Goal: Task Accomplishment & Management: Manage account settings

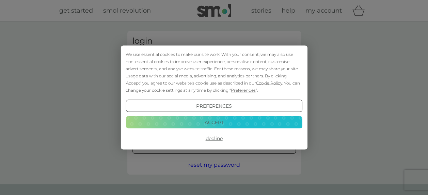
type input "lorrainemaxwell@hotmail.com"
click at [218, 120] on button "Accept" at bounding box center [214, 122] width 176 height 12
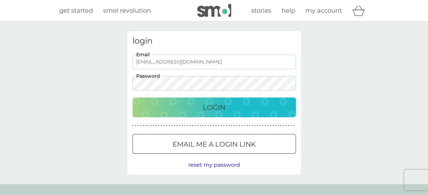
click at [213, 106] on p "Login" at bounding box center [214, 107] width 22 height 11
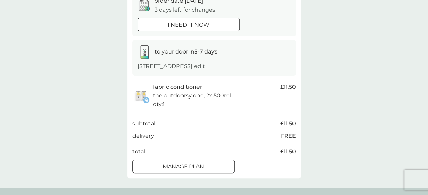
scroll to position [78, 0]
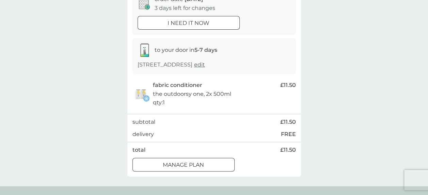
click at [192, 163] on div at bounding box center [183, 164] width 25 height 7
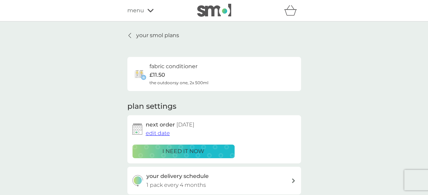
click at [277, 179] on div "your delivery schedule 1 pack every 4 months" at bounding box center [218, 180] width 145 height 17
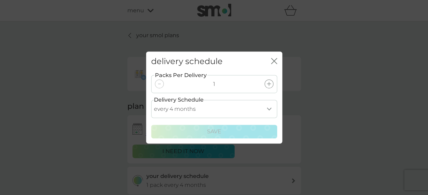
click at [270, 110] on select "every 1 month every 2 months every 3 months every 4 months every 5 months every…" at bounding box center [214, 109] width 126 height 18
select select "6"
click at [151, 100] on select "every 1 month every 2 months every 3 months every 4 months every 5 months every…" at bounding box center [214, 109] width 126 height 18
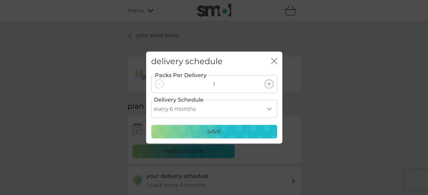
click at [226, 135] on div "Save" at bounding box center [214, 131] width 117 height 9
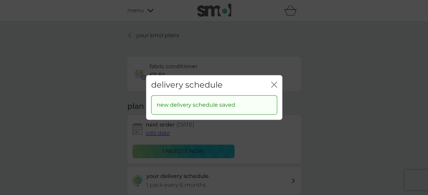
click at [275, 83] on icon "close" at bounding box center [275, 84] width 3 height 5
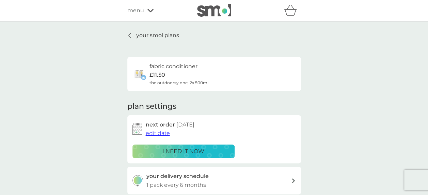
click at [162, 132] on span "edit date" at bounding box center [158, 133] width 24 height 6
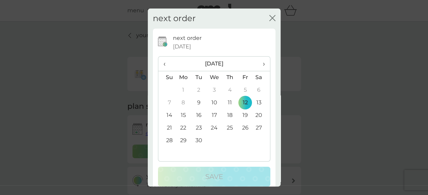
click at [258, 64] on span "›" at bounding box center [261, 64] width 7 height 14
click at [240, 101] on td "12" at bounding box center [245, 102] width 15 height 13
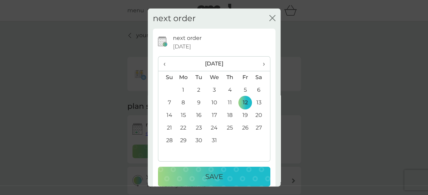
click at [206, 175] on p "Save" at bounding box center [214, 176] width 18 height 11
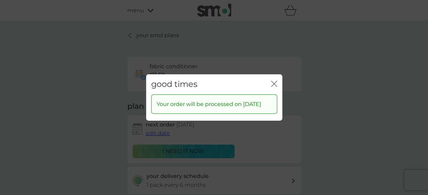
click at [272, 81] on icon "close" at bounding box center [272, 83] width 3 height 5
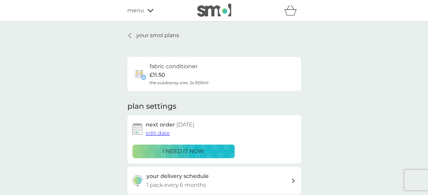
click at [129, 37] on icon at bounding box center [129, 35] width 3 height 5
